Goal: Transaction & Acquisition: Book appointment/travel/reservation

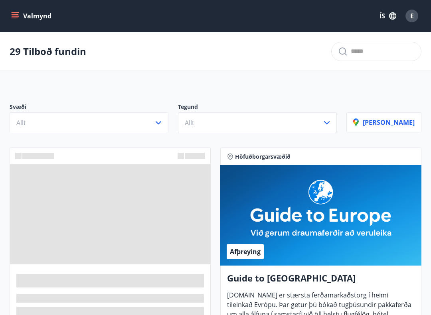
click at [163, 122] on icon "button" at bounding box center [159, 123] width 10 height 10
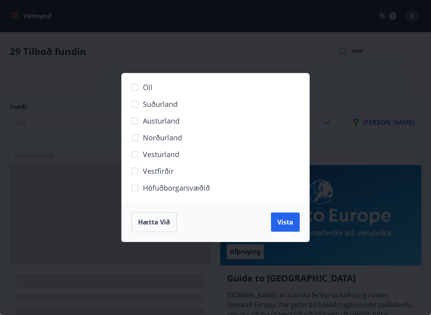
click at [191, 188] on span "Höfuðborgarsvæðið" at bounding box center [176, 188] width 67 height 10
click at [285, 226] on span "Vista" at bounding box center [285, 222] width 16 height 9
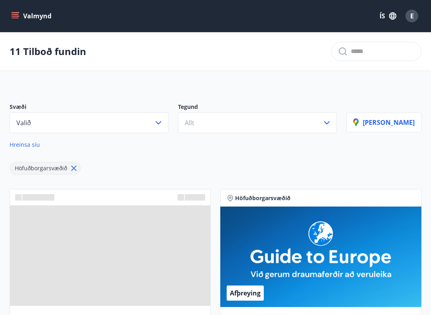
click at [287, 185] on div "Höfuðborgarsvæðið Afþreying Guide to Europe Guidetoeurope.com er stærsta ferðam…" at bounding box center [320, 297] width 211 height 226
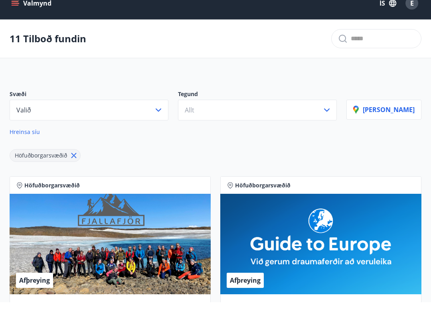
click at [330, 121] on icon "button" at bounding box center [327, 122] width 6 height 3
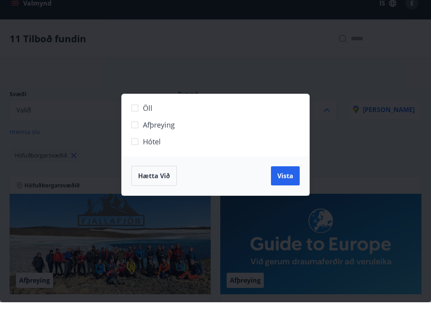
click at [160, 149] on span "Hótel" at bounding box center [152, 154] width 18 height 10
click at [291, 184] on span "Vista" at bounding box center [285, 188] width 16 height 9
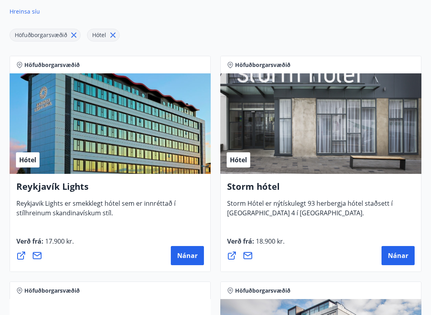
scroll to position [119, 0]
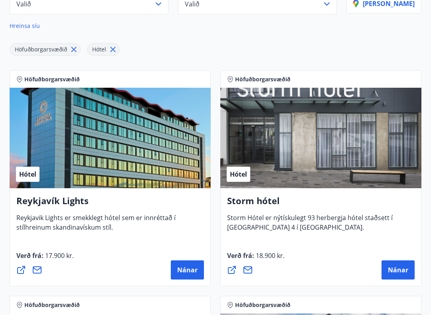
click at [154, 154] on div "Hótel" at bounding box center [110, 138] width 201 height 101
click at [150, 154] on div "Hótel" at bounding box center [110, 138] width 201 height 101
click at [185, 271] on span "Nánar" at bounding box center [187, 270] width 20 height 9
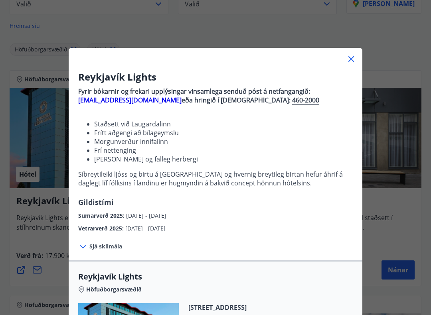
scroll to position [0, 0]
click at [354, 59] on icon at bounding box center [351, 59] width 10 height 10
